Goal: Answer question/provide support: Share knowledge or assist other users

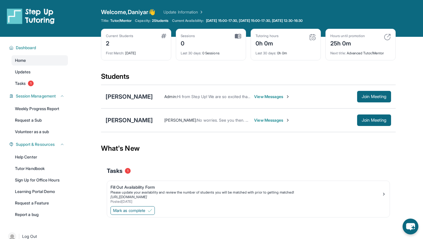
scroll to position [14, 0]
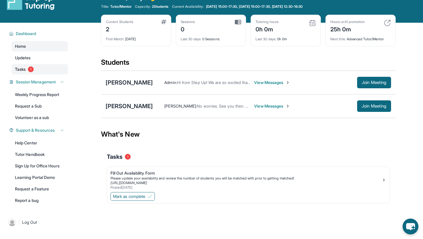
click at [26, 71] on link "Tasks 1" at bounding box center [40, 69] width 56 height 10
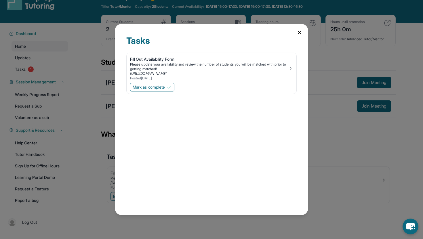
click at [353, 100] on div "Tasks Fill Out Availability Form Please update your availability and review the…" at bounding box center [211, 119] width 423 height 239
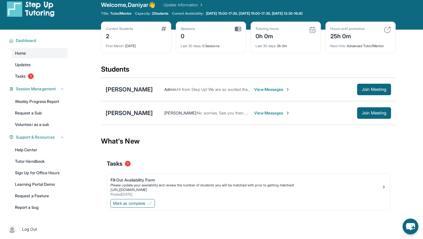
scroll to position [0, 0]
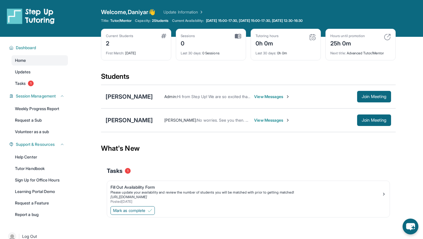
click at [126, 41] on div "2" at bounding box center [119, 42] width 27 height 9
click at [380, 119] on span "Join Meeting" at bounding box center [374, 120] width 25 height 3
click at [131, 96] on div "[PERSON_NAME]" at bounding box center [129, 97] width 47 height 8
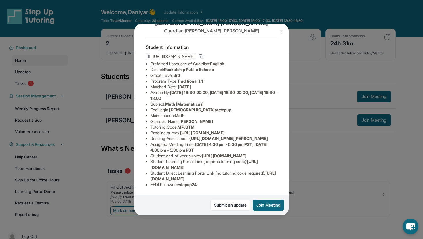
scroll to position [57, 0]
click at [280, 30] on button at bounding box center [280, 33] width 12 height 12
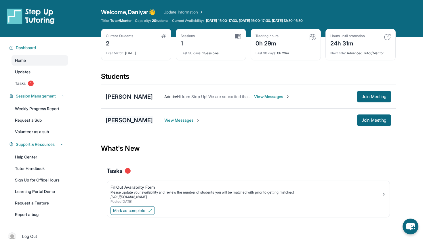
click at [132, 120] on div "[PERSON_NAME]" at bounding box center [129, 120] width 47 height 8
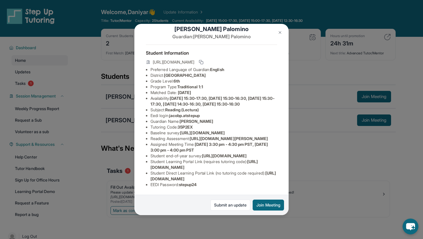
scroll to position [68, 0]
drag, startPoint x: 150, startPoint y: 138, endPoint x: 273, endPoint y: 143, distance: 123.0
click at [273, 143] on ul "Preferred Language of Guardian: English District: [GEOGRAPHIC_DATA] Grade Level…" at bounding box center [211, 127] width 131 height 121
click at [247, 156] on span "[URL][DOMAIN_NAME]" at bounding box center [224, 155] width 45 height 5
click at [202, 153] on span "[URL][DOMAIN_NAME]" at bounding box center [224, 155] width 45 height 5
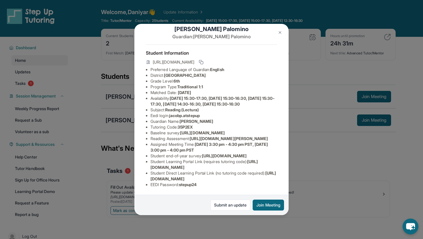
drag, startPoint x: 149, startPoint y: 139, endPoint x: 175, endPoint y: 149, distance: 27.8
click at [175, 149] on ul "Preferred Language of Guardian: English District: [GEOGRAPHIC_DATA] Grade Level…" at bounding box center [211, 127] width 131 height 121
copy span "[URL][DOMAIN_NAME]"
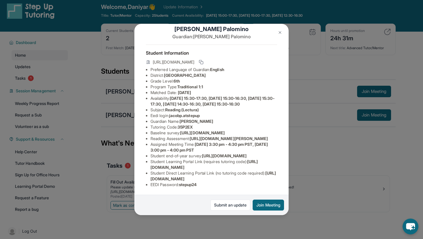
scroll to position [5, 0]
click at [214, 179] on span "[URL][DOMAIN_NAME]" at bounding box center [214, 176] width 126 height 11
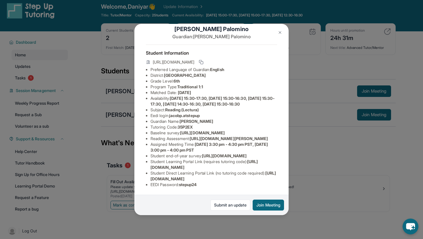
drag, startPoint x: 267, startPoint y: 180, endPoint x: 150, endPoint y: 179, distance: 117.2
click at [150, 179] on ul "Preferred Language of Guardian: English District: [GEOGRAPHIC_DATA] Grade Level…" at bounding box center [211, 127] width 131 height 121
copy span "[URL][DOMAIN_NAME]"
click at [193, 185] on span "stepup24" at bounding box center [188, 184] width 18 height 5
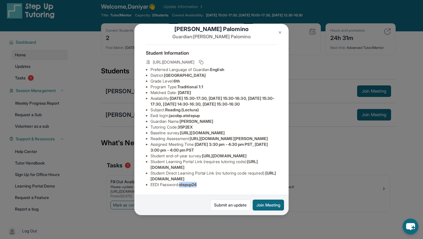
copy span "stepup24"
click at [193, 113] on span "jacobp.atstepup" at bounding box center [184, 115] width 31 height 5
click at [279, 31] on img at bounding box center [280, 32] width 5 height 5
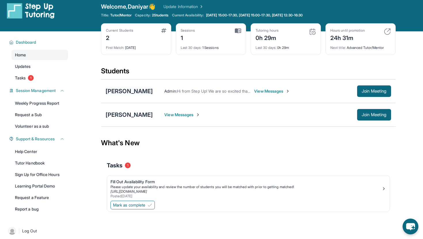
click at [132, 93] on div "[PERSON_NAME]" at bounding box center [129, 91] width 47 height 8
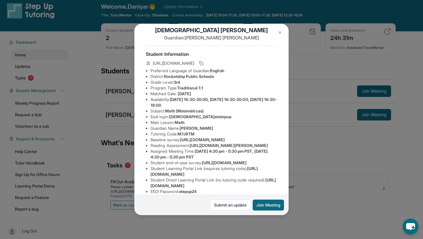
scroll to position [10, 0]
drag, startPoint x: 172, startPoint y: 117, endPoint x: 212, endPoint y: 118, distance: 40.0
click at [212, 118] on li "Eedi login : kathalinar.atstepup" at bounding box center [214, 117] width 127 height 6
copy span "[DEMOGRAPHIC_DATA]atstepup"
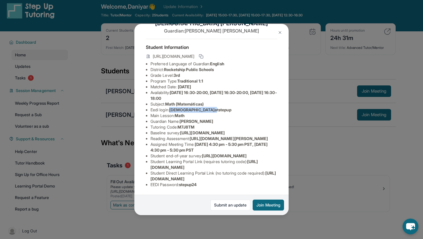
scroll to position [68, 0]
click at [193, 185] on span "stepup24" at bounding box center [188, 184] width 18 height 5
copy span "stepup24"
click at [280, 32] on img at bounding box center [280, 32] width 5 height 5
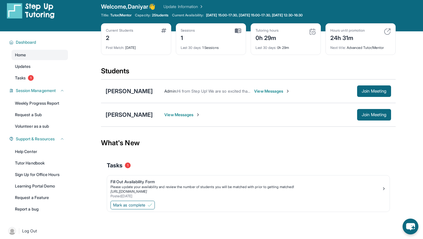
scroll to position [0, 0]
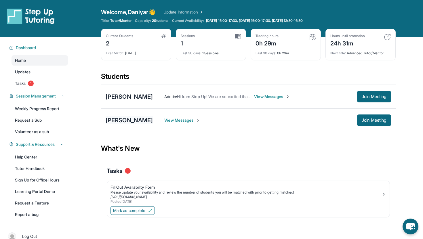
click at [130, 119] on div "[PERSON_NAME]" at bounding box center [129, 120] width 47 height 8
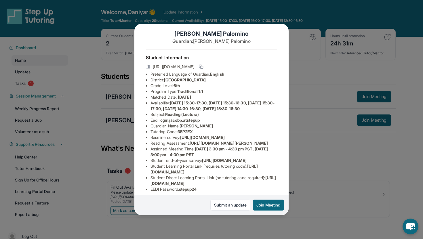
scroll to position [6, 0]
drag, startPoint x: 151, startPoint y: 149, endPoint x: 269, endPoint y: 160, distance: 118.8
click at [225, 139] on span "[URL][DOMAIN_NAME]" at bounding box center [202, 136] width 45 height 5
click at [282, 30] on img at bounding box center [280, 32] width 5 height 5
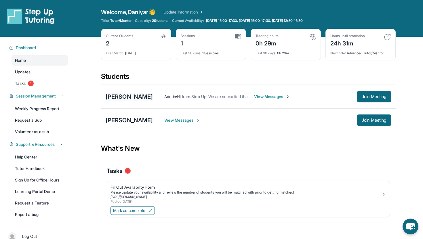
click at [130, 95] on div "[PERSON_NAME]" at bounding box center [129, 97] width 47 height 8
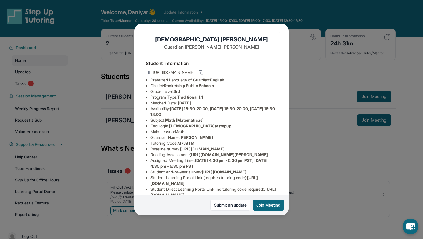
click at [278, 29] on button at bounding box center [280, 33] width 12 height 12
